Goal: Navigation & Orientation: Understand site structure

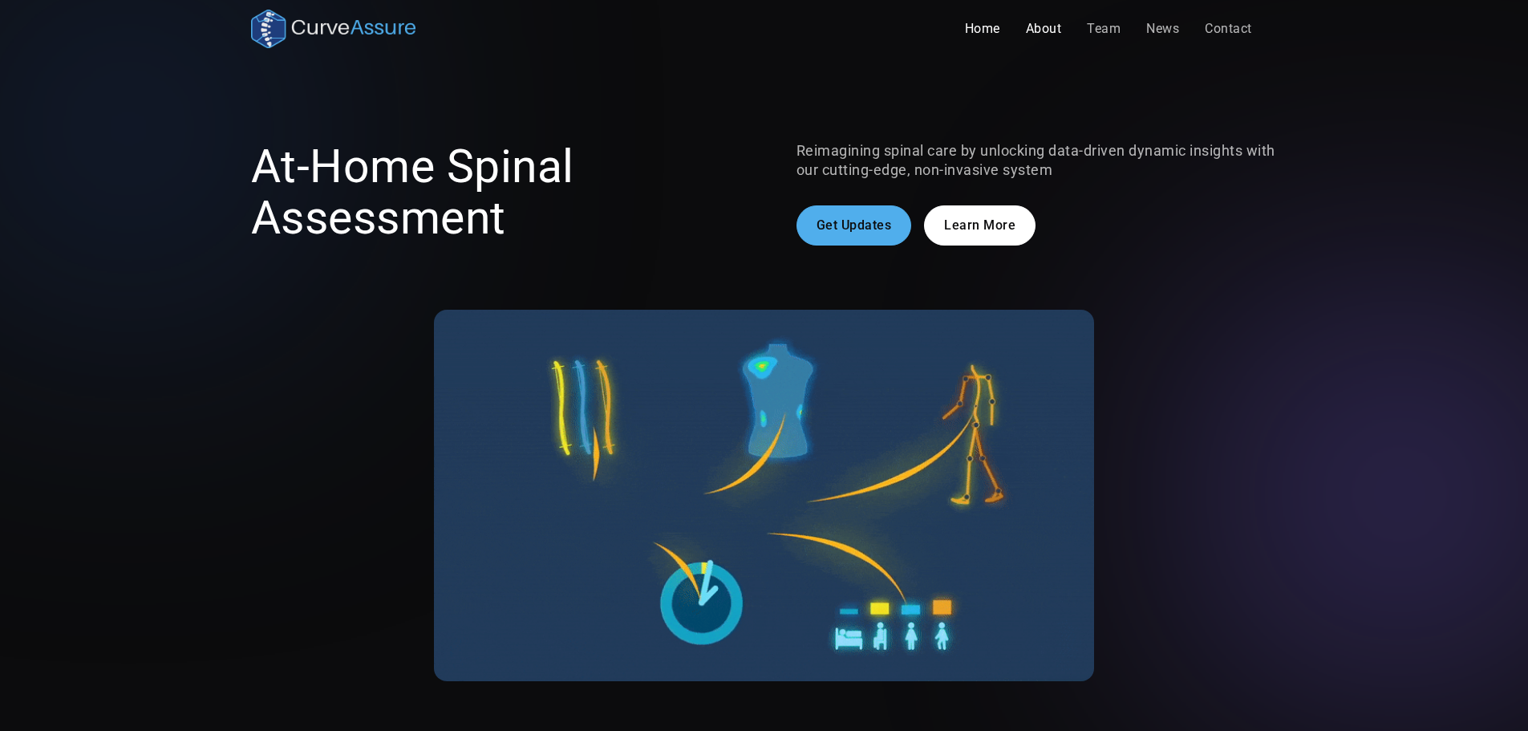
click at [1034, 34] on link "About" at bounding box center [1044, 29] width 62 height 32
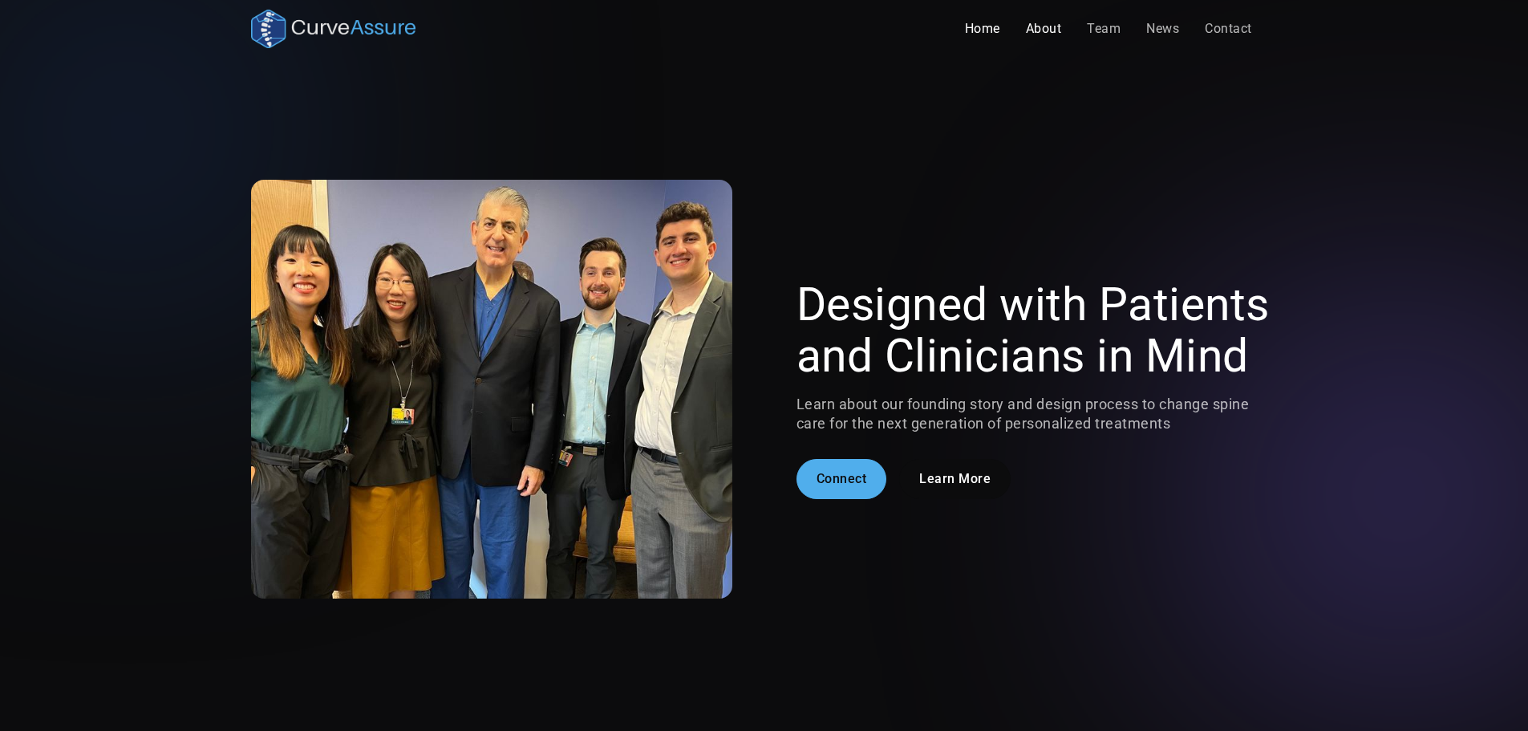
click at [972, 29] on link "Home" at bounding box center [982, 29] width 61 height 32
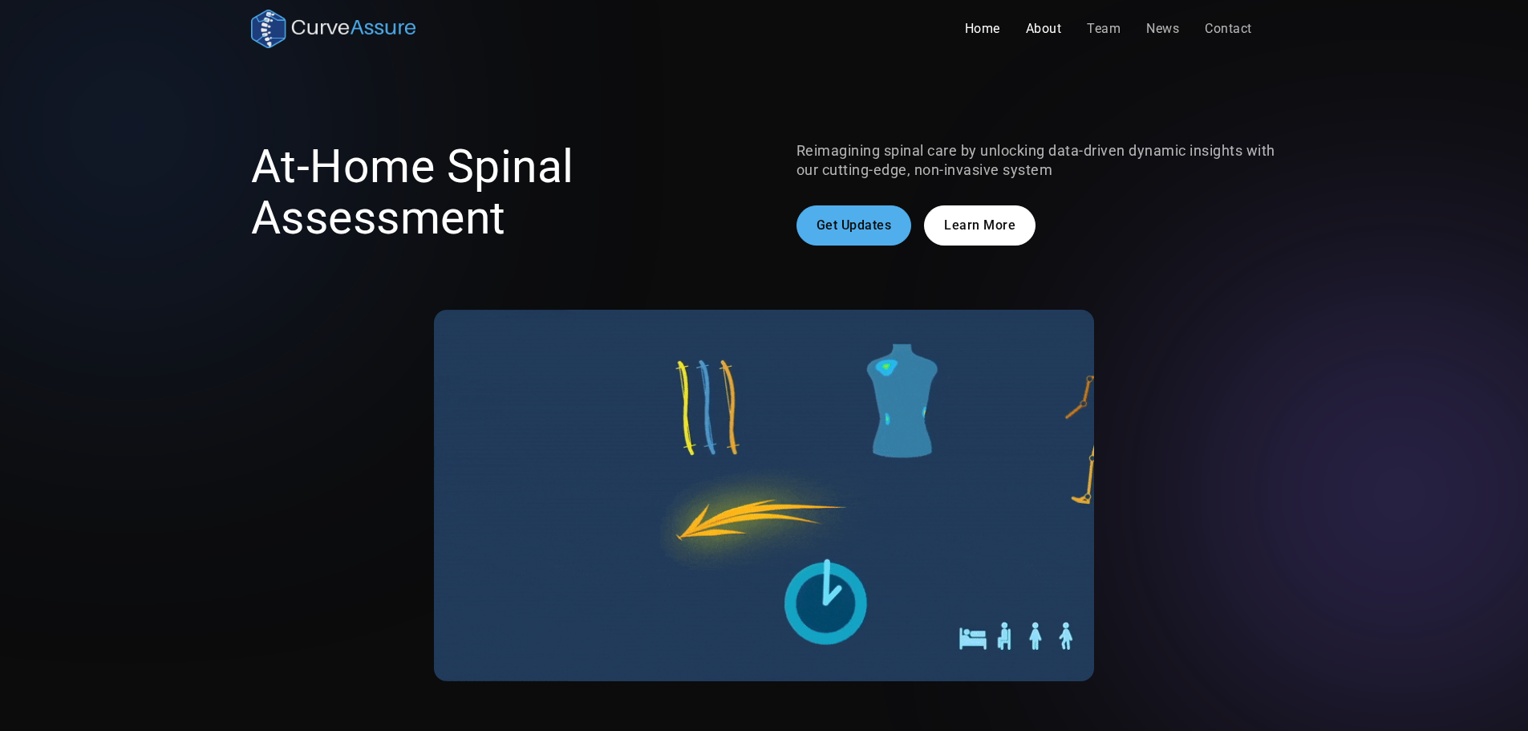
click at [1038, 22] on link "About" at bounding box center [1044, 29] width 62 height 32
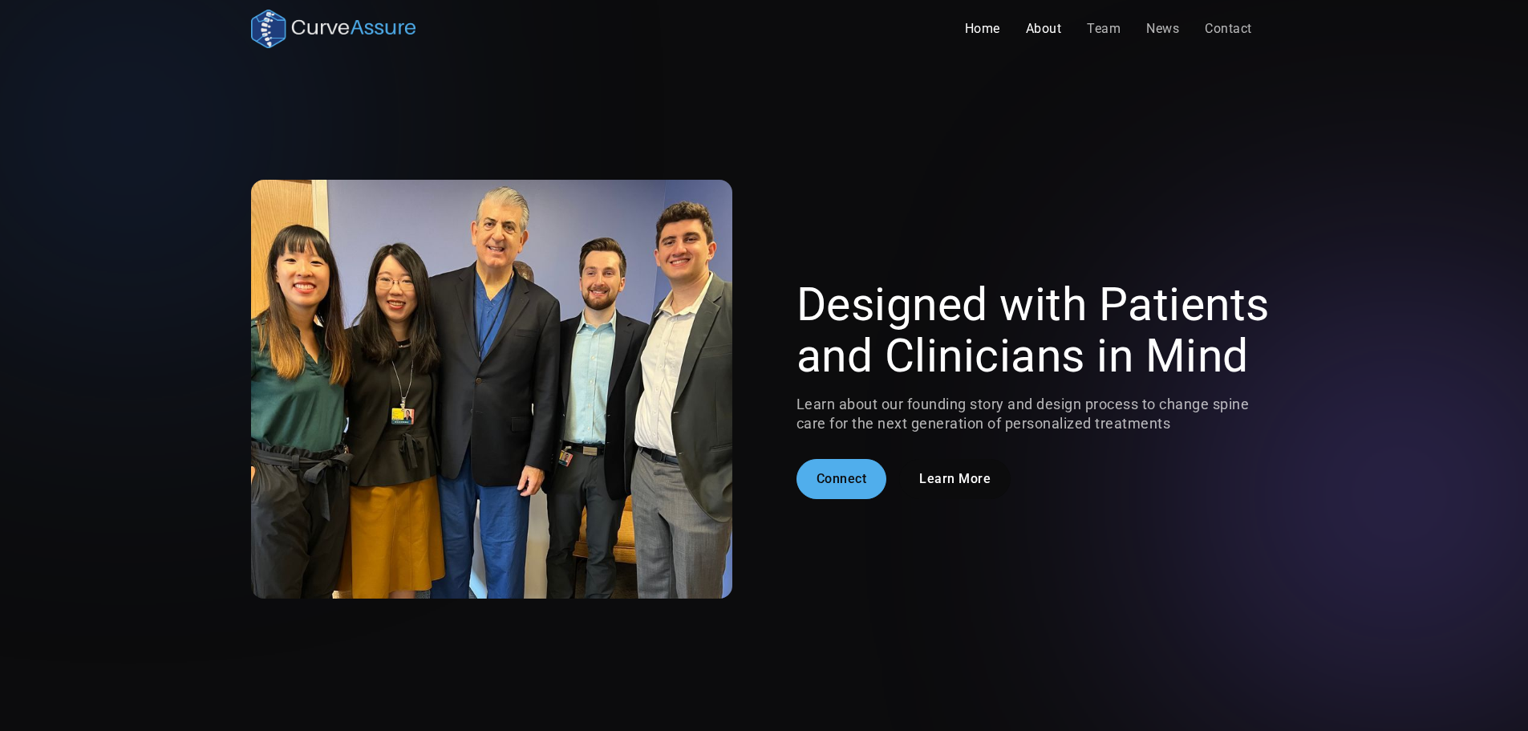
click at [981, 27] on link "Home" at bounding box center [982, 29] width 61 height 32
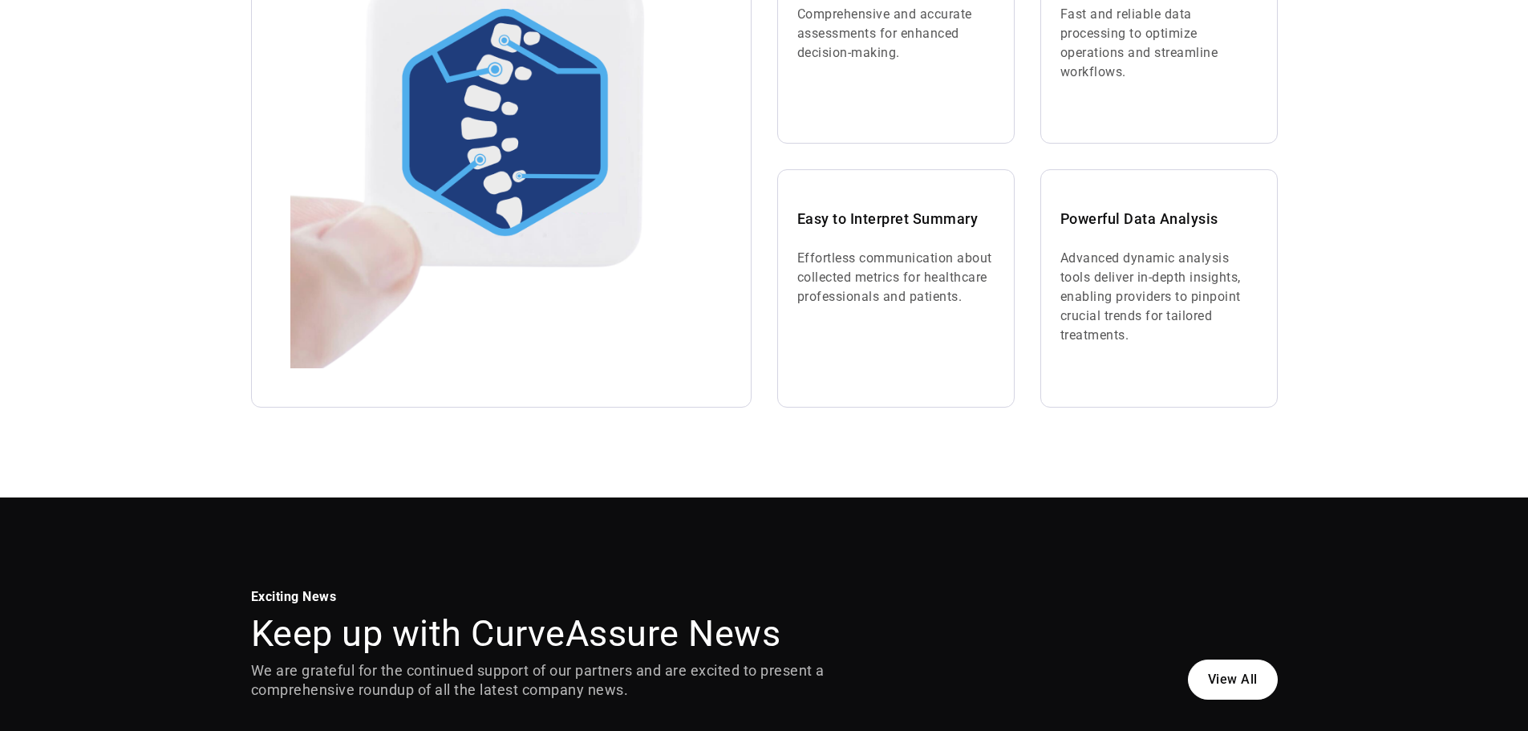
scroll to position [1283, 0]
